Goal: Participate in discussion: Engage in conversation with other users on a specific topic

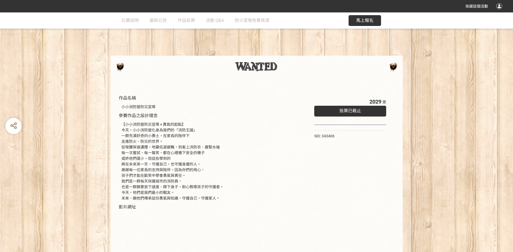
click at [341, 113] on span "投票已截止" at bounding box center [350, 110] width 22 height 5
click at [182, 20] on span "作品投票" at bounding box center [186, 20] width 17 height 5
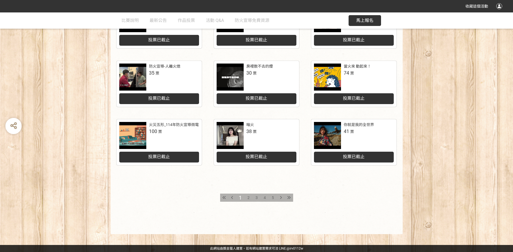
scroll to position [237, 0]
click at [247, 198] on span "2" at bounding box center [248, 197] width 2 height 4
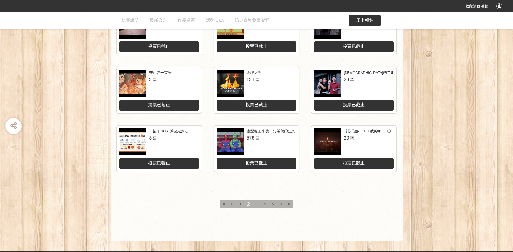
scroll to position [216, 0]
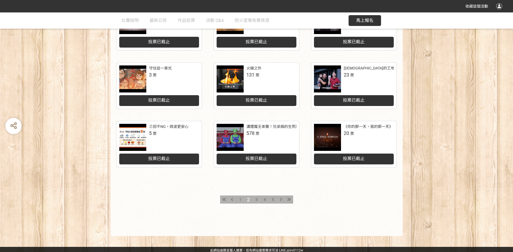
click at [256, 202] on span "3" at bounding box center [256, 199] width 2 height 4
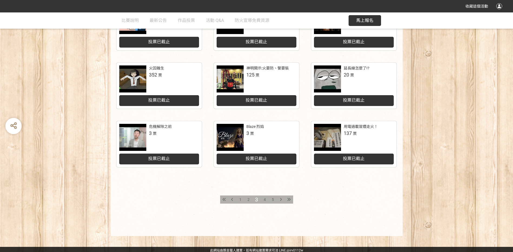
scroll to position [237, 0]
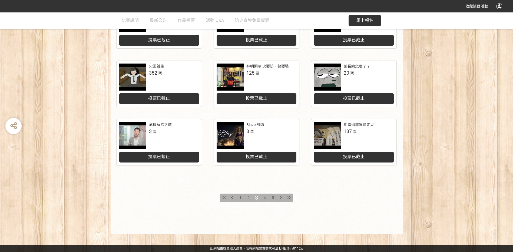
click at [264, 199] on span "4" at bounding box center [265, 197] width 2 height 4
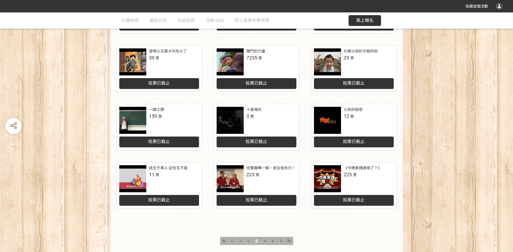
scroll to position [216, 0]
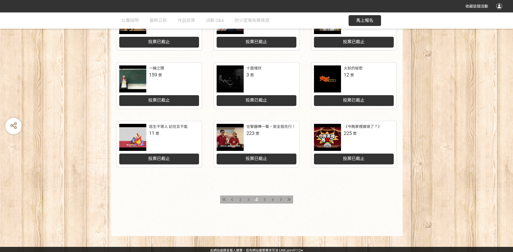
click at [265, 202] on span "5" at bounding box center [265, 199] width 2 height 4
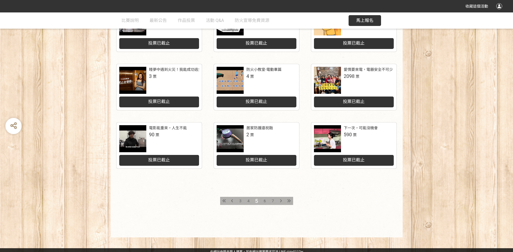
scroll to position [216, 0]
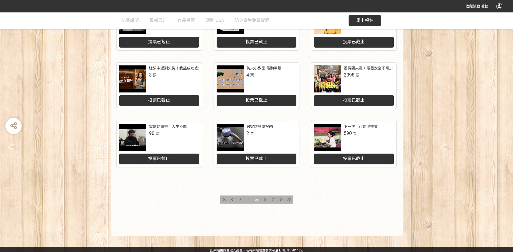
click at [264, 202] on span "6" at bounding box center [265, 199] width 2 height 4
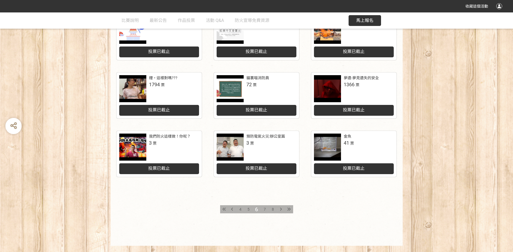
scroll to position [216, 0]
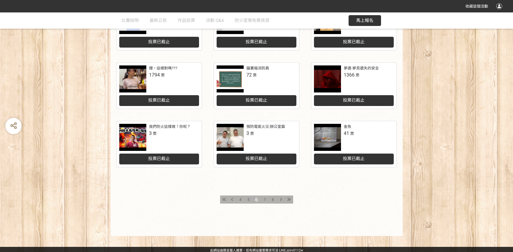
click at [264, 202] on span "7" at bounding box center [265, 199] width 2 height 4
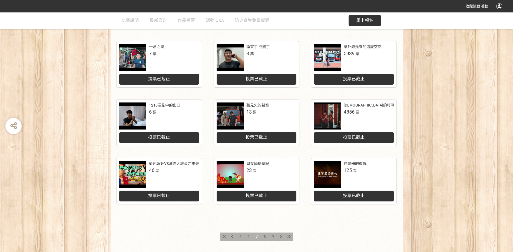
scroll to position [216, 0]
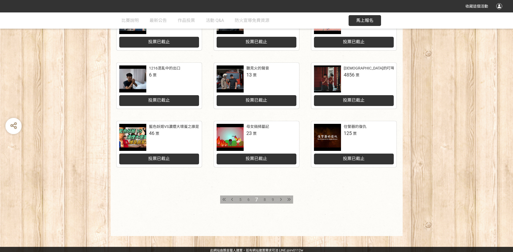
click at [265, 202] on span "8" at bounding box center [265, 199] width 2 height 4
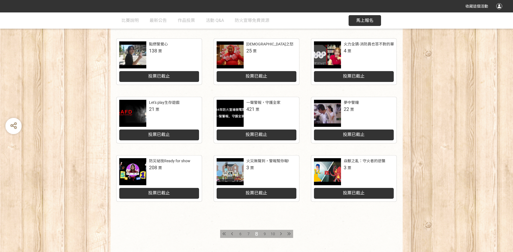
scroll to position [216, 0]
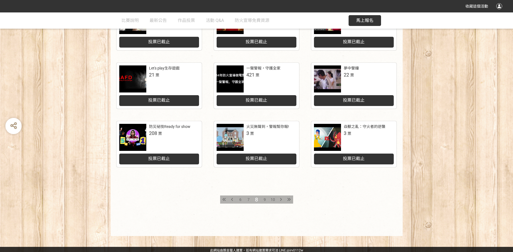
click at [265, 202] on span "9" at bounding box center [265, 199] width 2 height 4
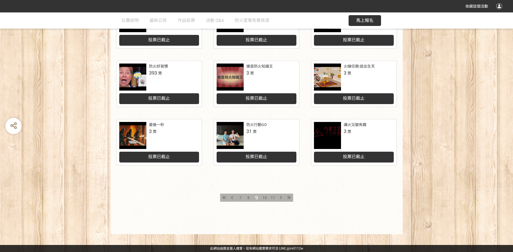
click at [267, 197] on span "10" at bounding box center [264, 197] width 4 height 4
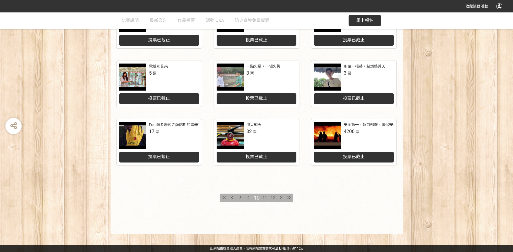
click at [265, 199] on span "11" at bounding box center [264, 197] width 4 height 4
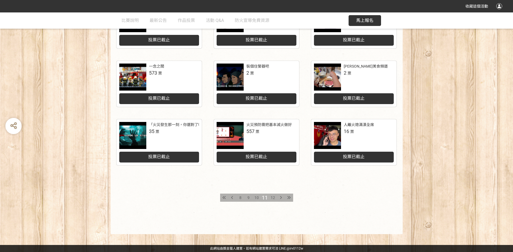
click at [271, 198] on span "12" at bounding box center [273, 197] width 4 height 4
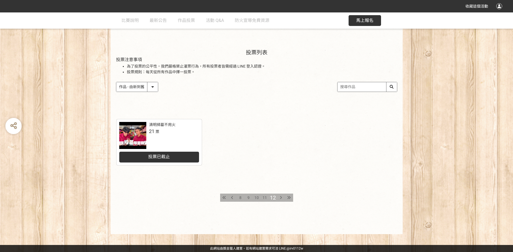
click at [231, 196] on div at bounding box center [232, 198] width 8 height 8
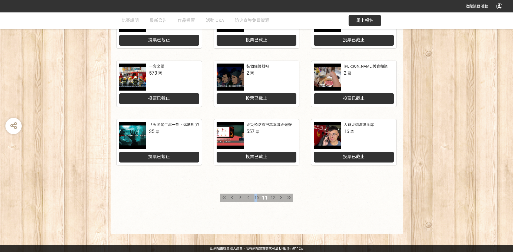
click at [255, 196] on span "10" at bounding box center [256, 197] width 4 height 4
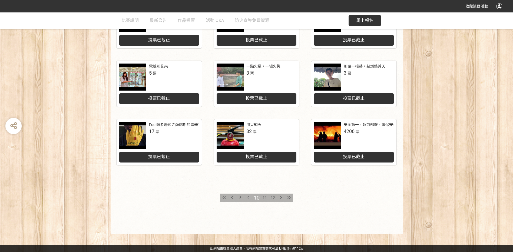
click at [248, 197] on span "9" at bounding box center [248, 197] width 2 height 4
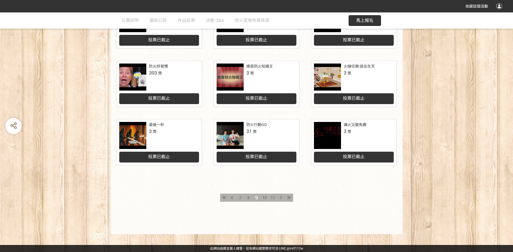
click at [248, 197] on span "8" at bounding box center [248, 197] width 2 height 4
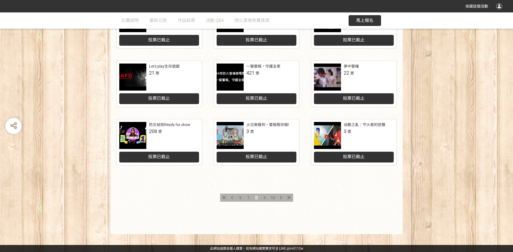
click at [248, 197] on span "7" at bounding box center [248, 197] width 2 height 4
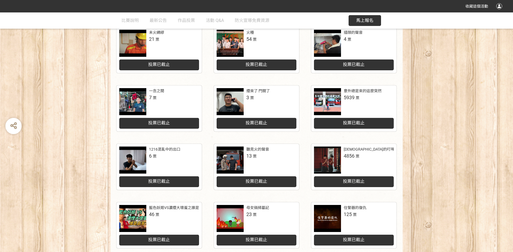
click at [337, 115] on div at bounding box center [327, 101] width 27 height 27
